Goal: Information Seeking & Learning: Find specific fact

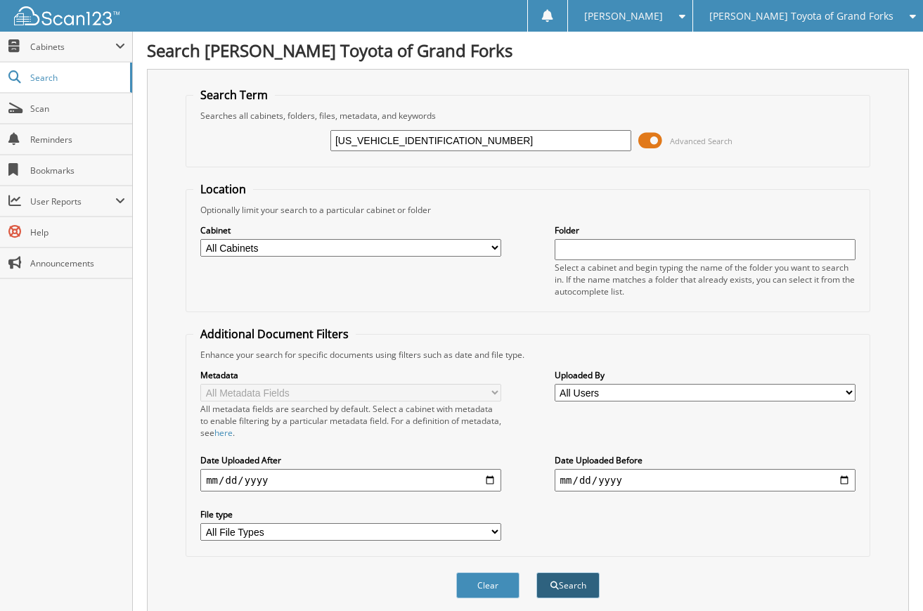
type input "1GYKNDRS6PZ138664"
click at [575, 584] on button "Search" at bounding box center [567, 585] width 63 height 26
drag, startPoint x: 476, startPoint y: 134, endPoint x: 222, endPoint y: 160, distance: 255.0
click at [222, 160] on fieldset "Search Term Searches all cabinets, folders, files, metadata, and keywords 1GYKN…" at bounding box center [528, 127] width 684 height 80
type input "sather"
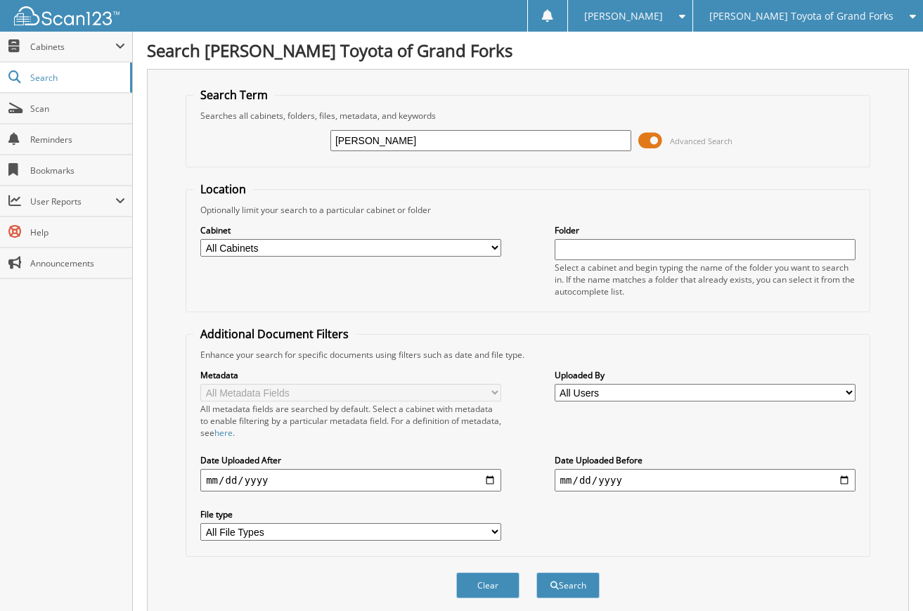
click at [536, 572] on button "Search" at bounding box center [567, 585] width 63 height 26
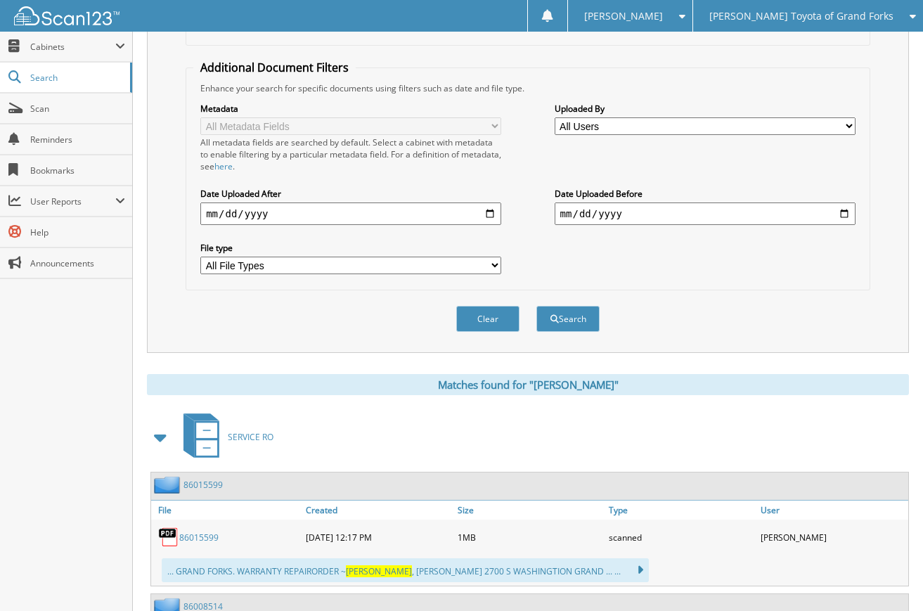
scroll to position [54, 0]
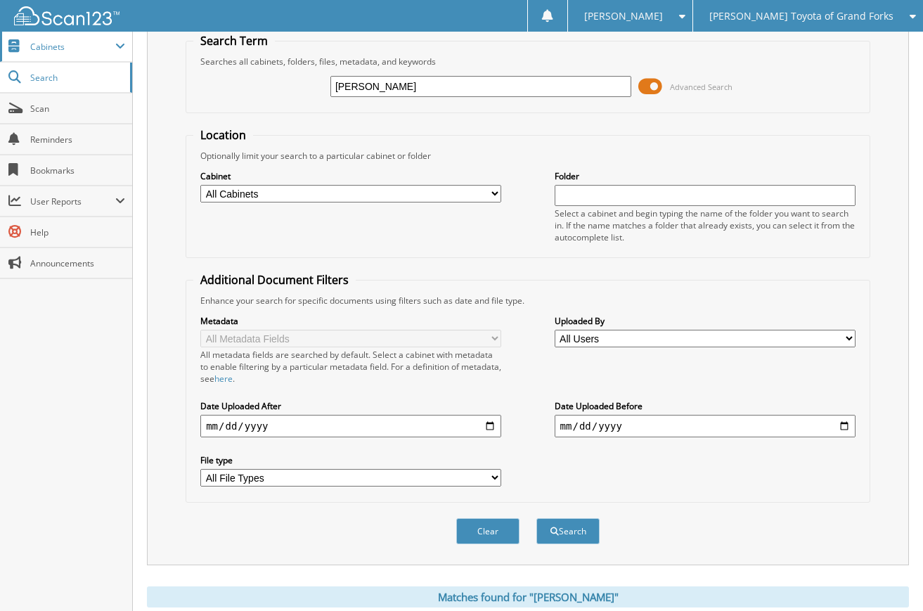
click at [63, 48] on span "Cabinets" at bounding box center [72, 47] width 85 height 12
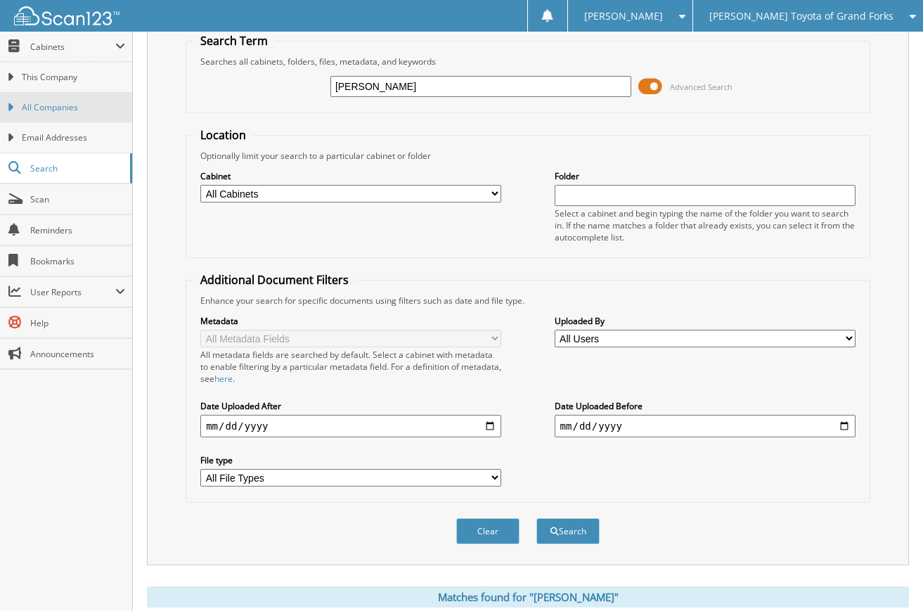
click at [56, 106] on span "All Companies" at bounding box center [73, 107] width 103 height 13
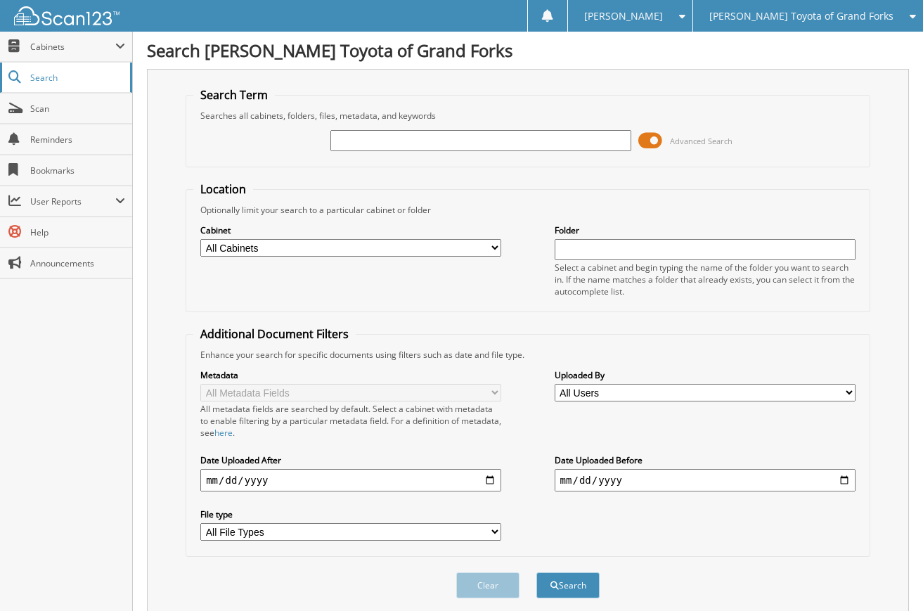
click at [65, 84] on link "Search" at bounding box center [66, 78] width 132 height 30
click at [74, 43] on span "Cabinets" at bounding box center [72, 47] width 85 height 12
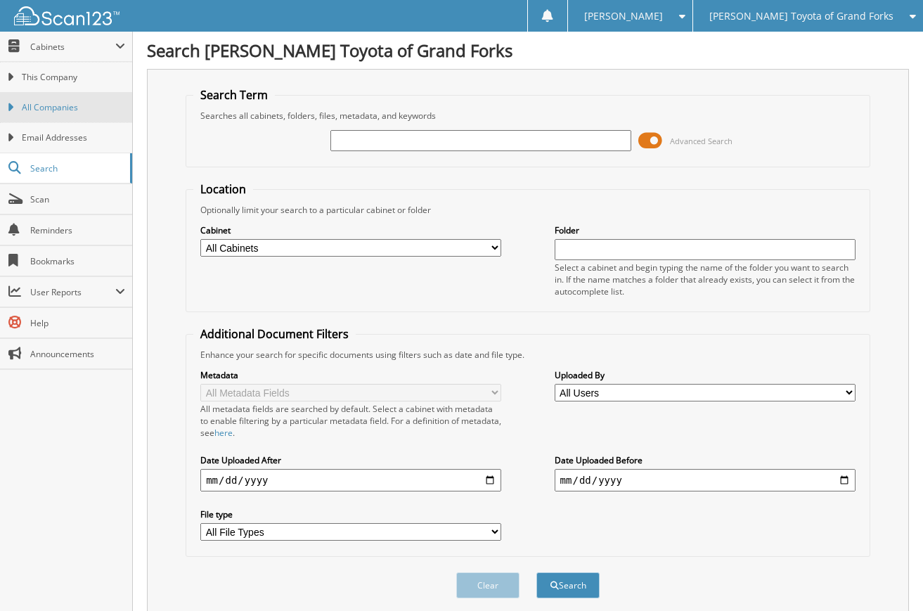
click at [72, 104] on span "All Companies" at bounding box center [73, 107] width 103 height 13
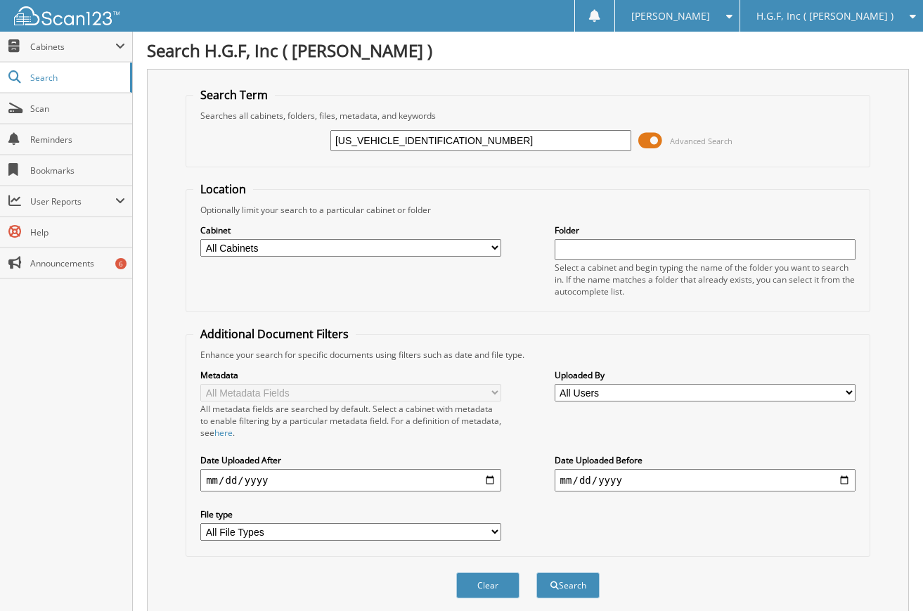
type input "[US_VEHICLE_IDENTIFICATION_NUMBER]"
click at [536, 572] on button "Search" at bounding box center [567, 585] width 63 height 26
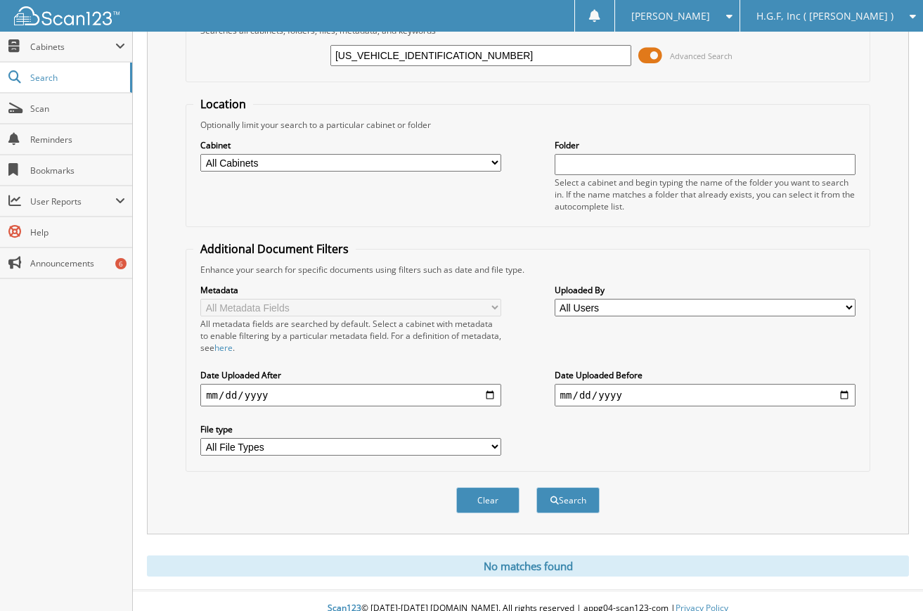
scroll to position [100, 0]
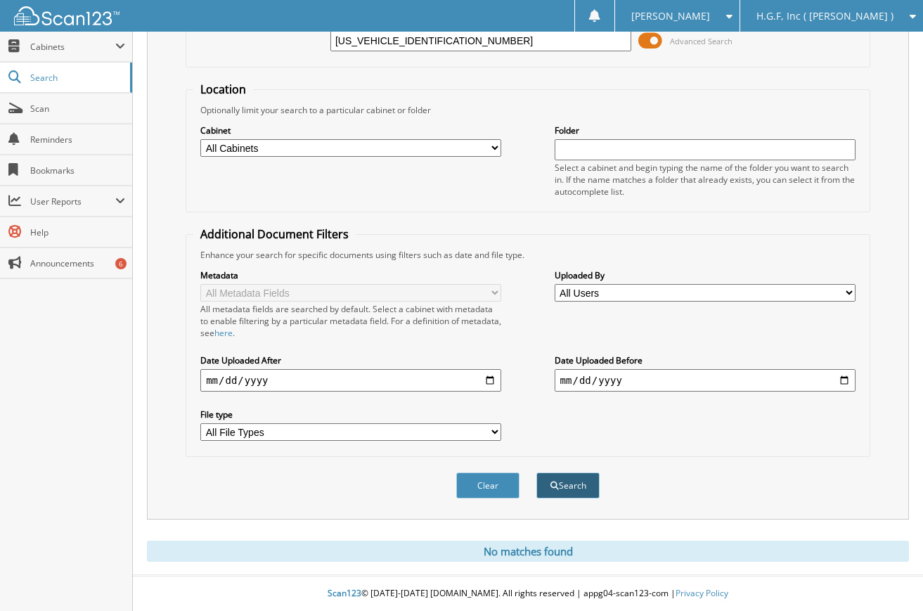
click at [563, 486] on button "Search" at bounding box center [567, 485] width 63 height 26
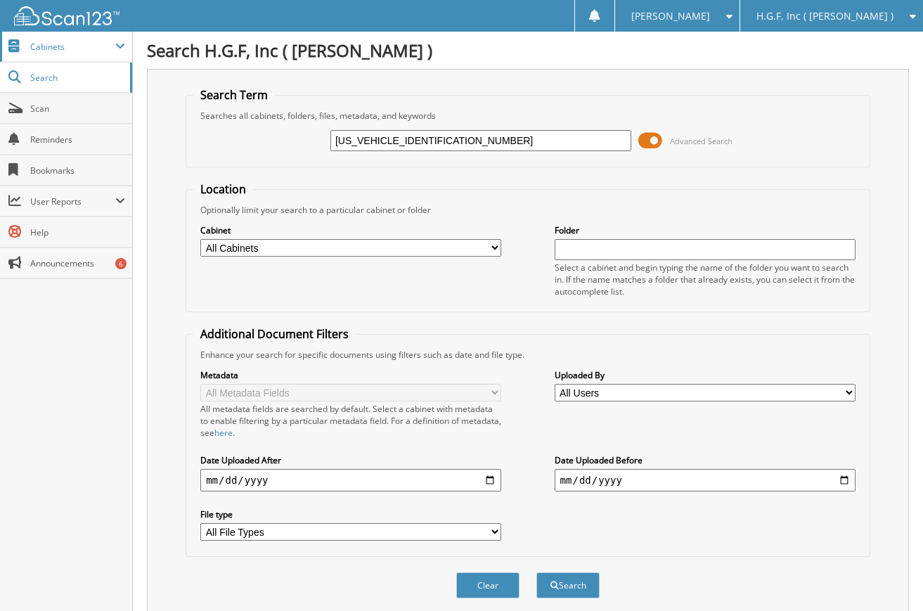
click at [53, 44] on span "Cabinets" at bounding box center [72, 47] width 85 height 12
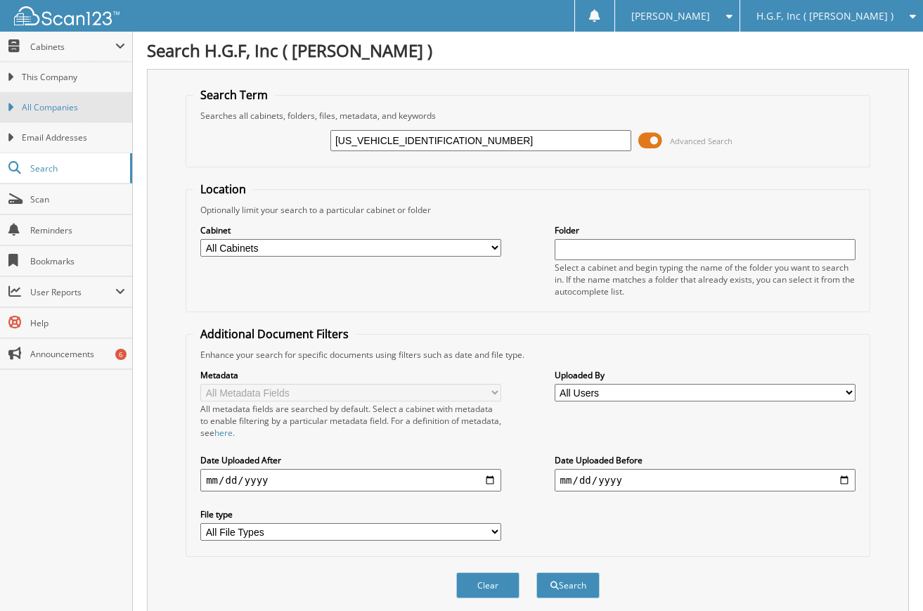
click at [43, 102] on span "All Companies" at bounding box center [73, 107] width 103 height 13
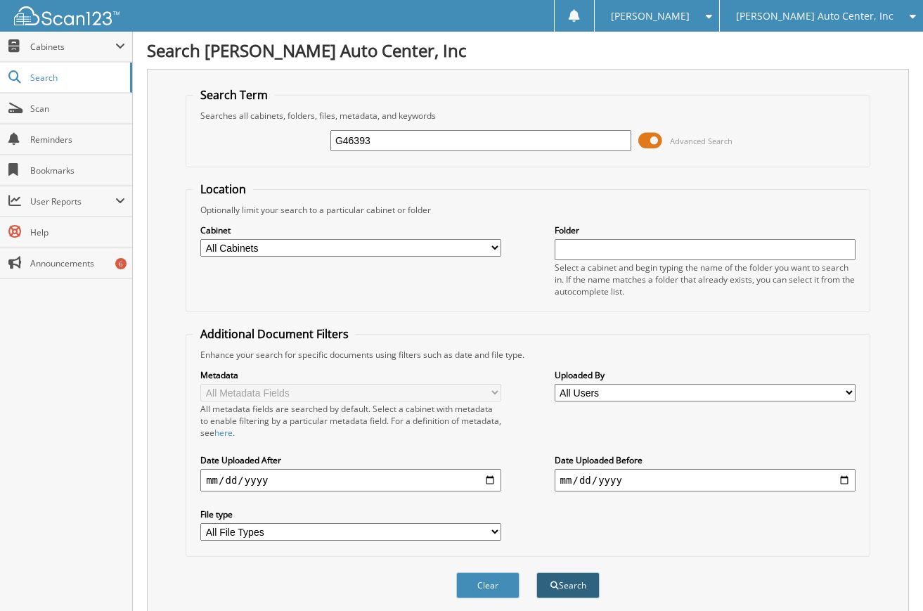
type input "G46393"
click at [566, 585] on button "Search" at bounding box center [567, 585] width 63 height 26
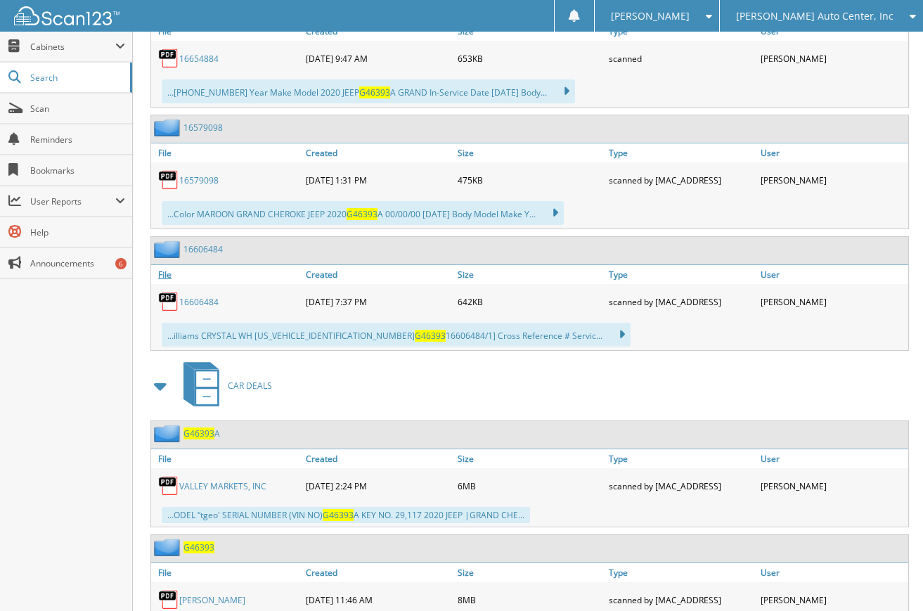
scroll to position [1054, 0]
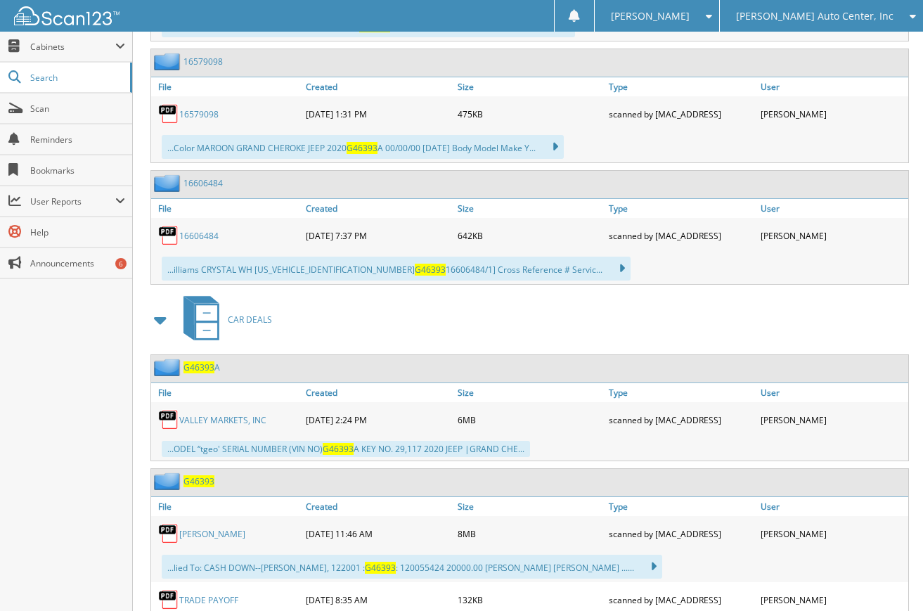
click at [204, 542] on div "[PERSON_NAME]" at bounding box center [226, 533] width 151 height 28
click at [199, 529] on link "[PERSON_NAME]" at bounding box center [212, 534] width 66 height 12
